Goal: Information Seeking & Learning: Learn about a topic

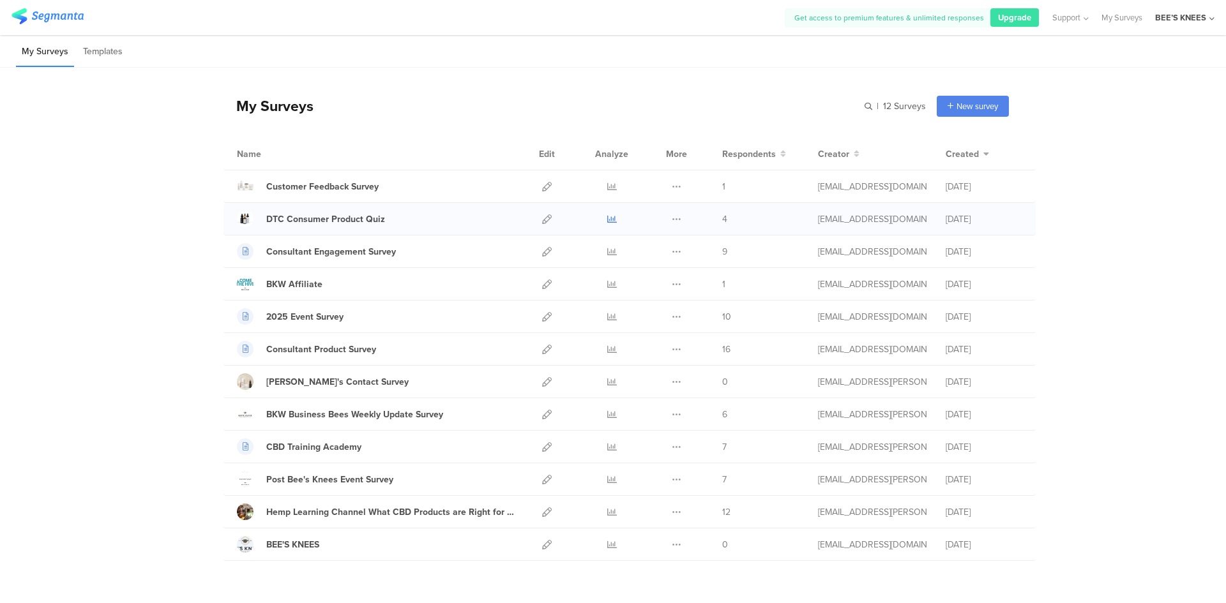
click at [609, 220] on icon at bounding box center [612, 219] width 10 height 10
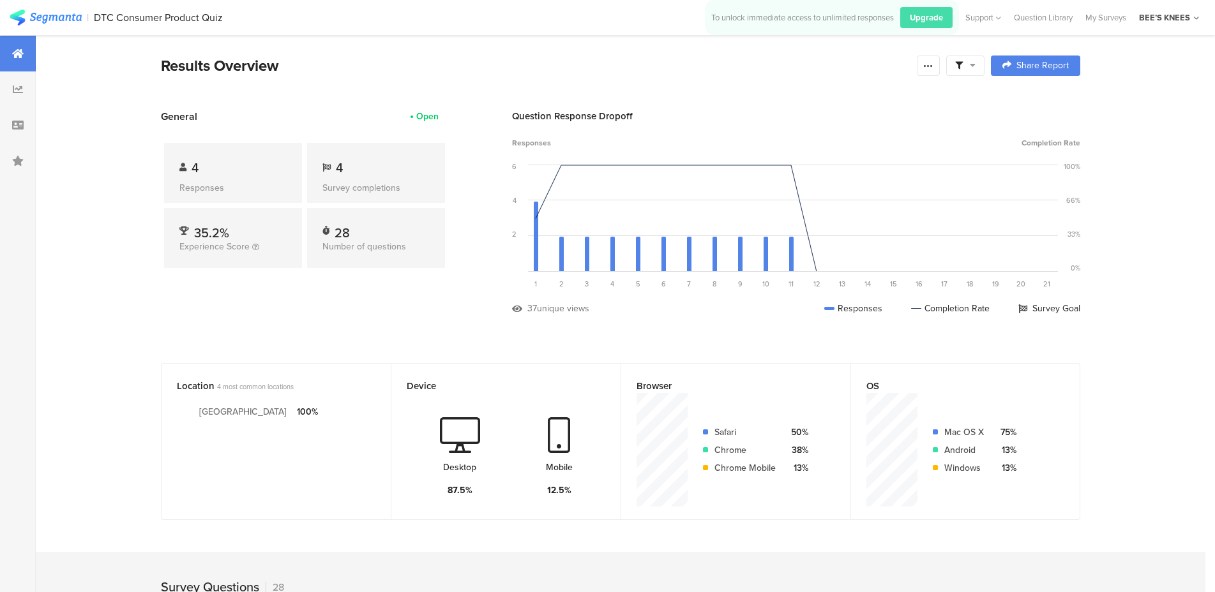
click at [199, 169] on span "4" at bounding box center [195, 167] width 7 height 19
click at [34, 93] on div at bounding box center [18, 89] width 36 height 36
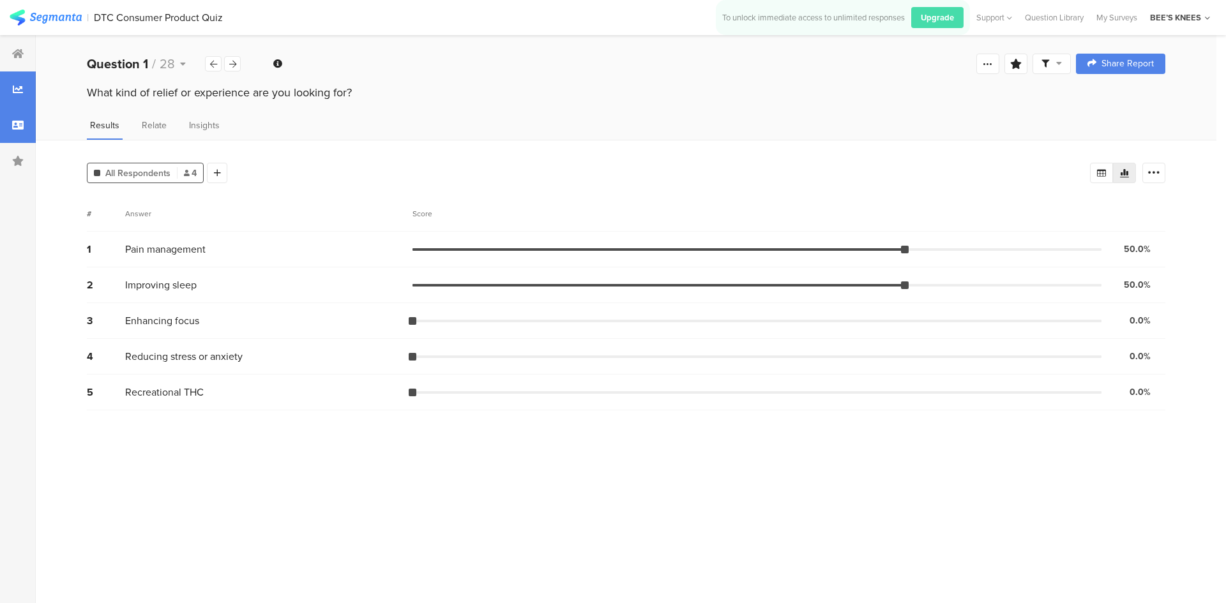
click at [24, 117] on div at bounding box center [18, 125] width 36 height 36
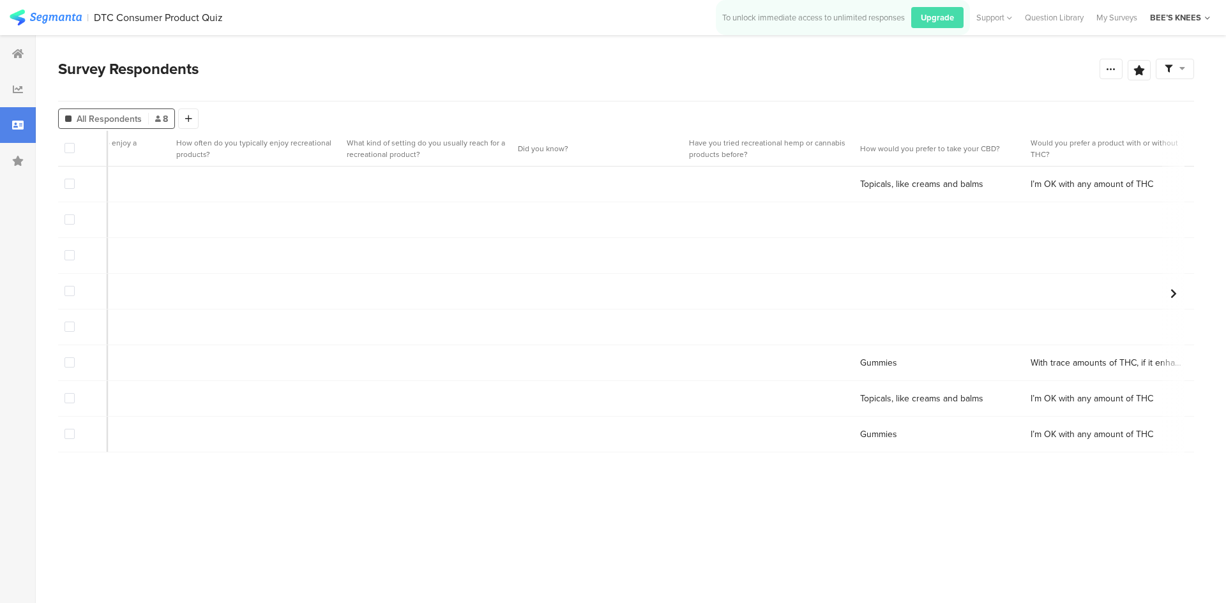
scroll to position [0, 203]
